Goal: Find specific page/section: Find specific page/section

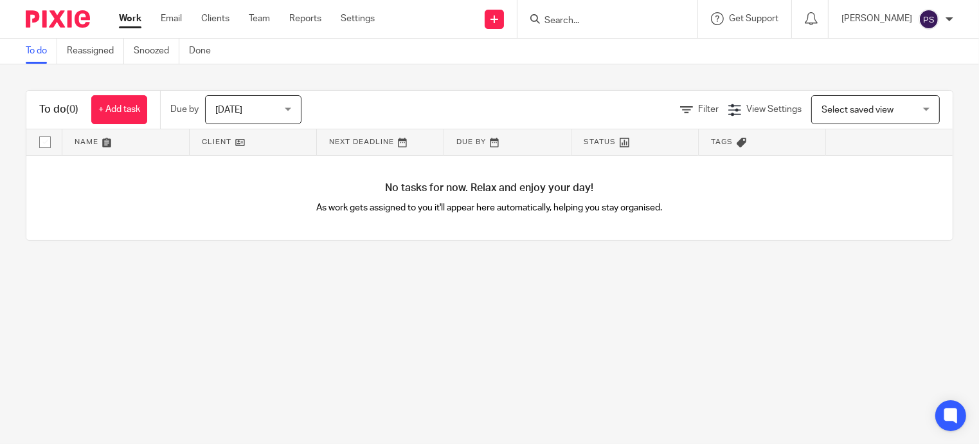
click at [543, 19] on input "Search" at bounding box center [601, 21] width 116 height 12
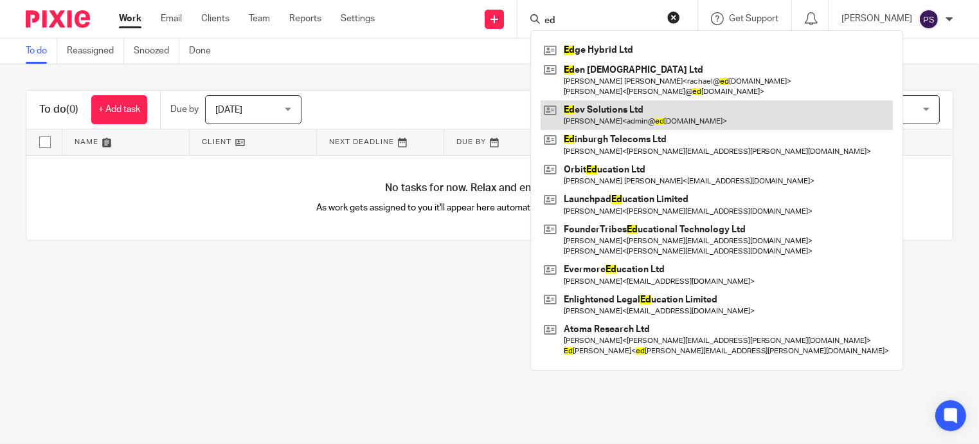
type input "ed"
click at [593, 117] on link at bounding box center [717, 115] width 352 height 30
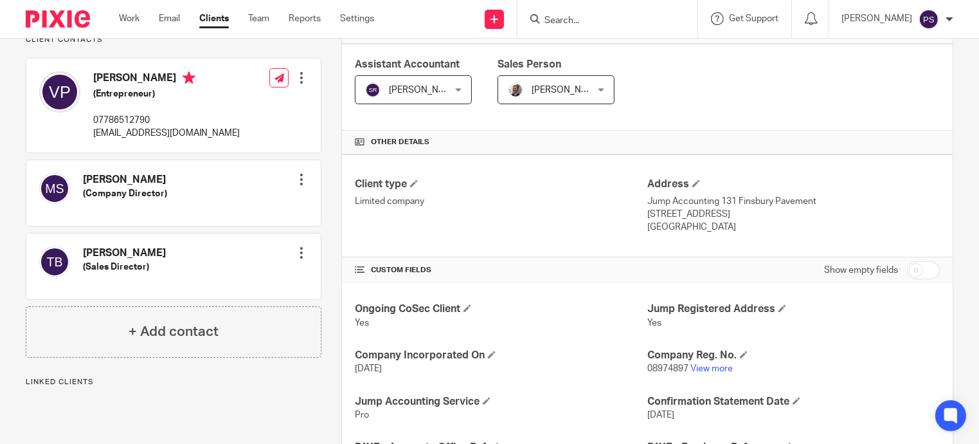
scroll to position [257, 0]
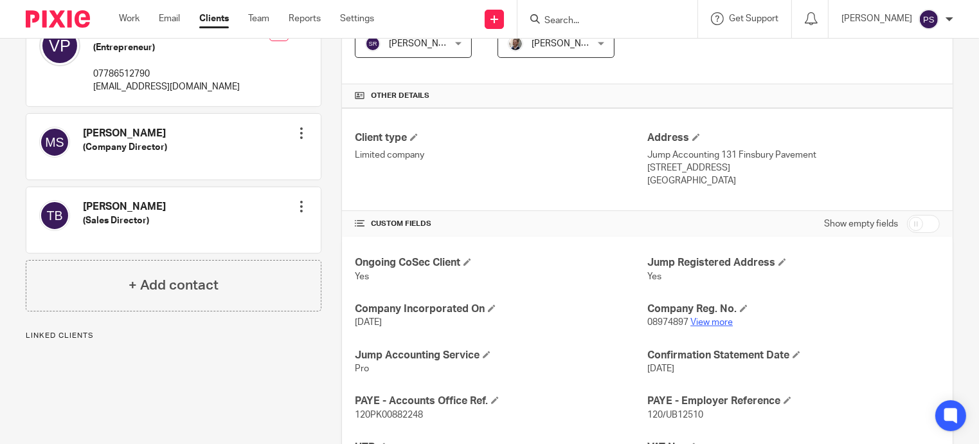
click at [710, 319] on link "View more" at bounding box center [711, 322] width 42 height 9
